Goal: Find specific page/section: Find specific page/section

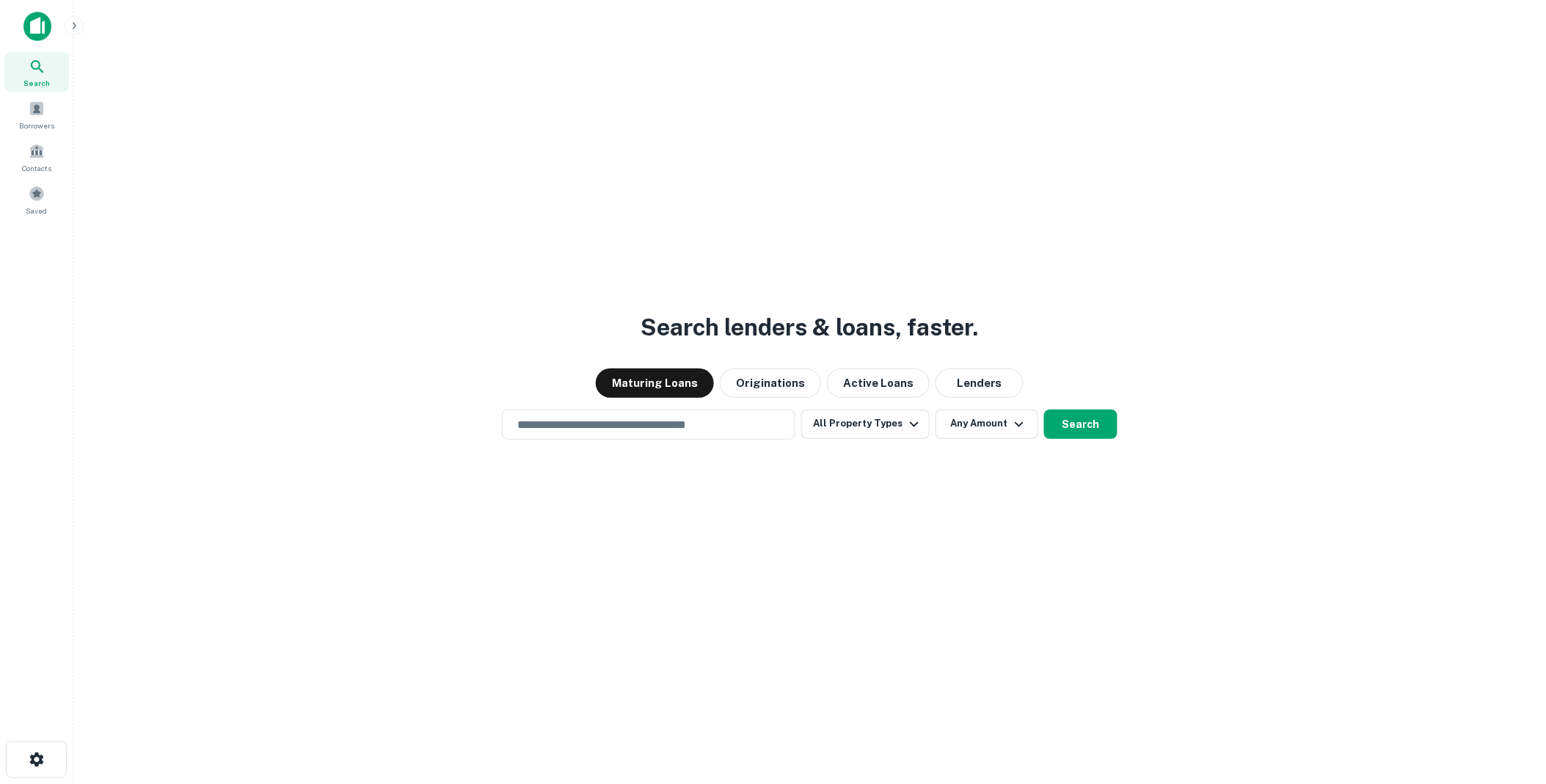
click at [73, 30] on icon "button" at bounding box center [74, 25] width 11 height 11
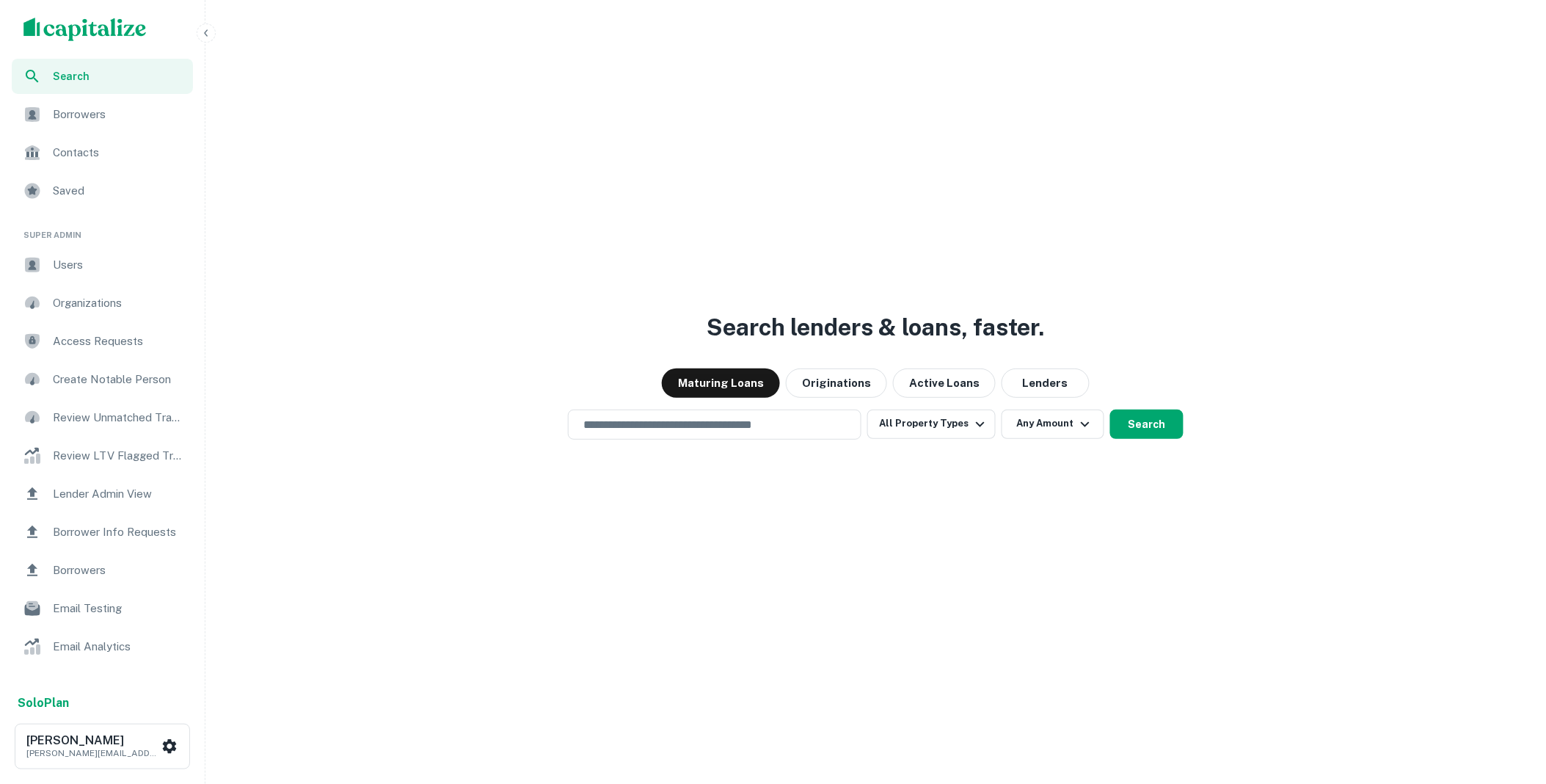
click at [93, 533] on span "Borrower Info Requests" at bounding box center [118, 531] width 131 height 17
